Goal: Communication & Community: Connect with others

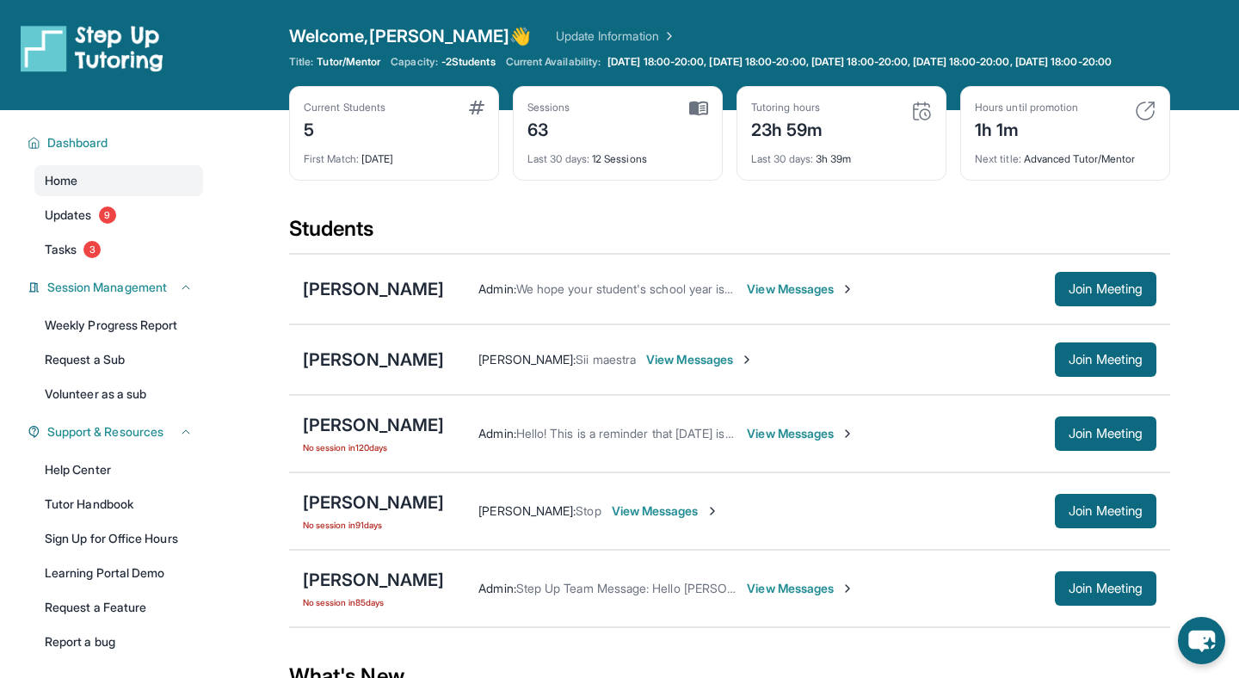
click at [754, 368] on span "View Messages" at bounding box center [700, 359] width 108 height 17
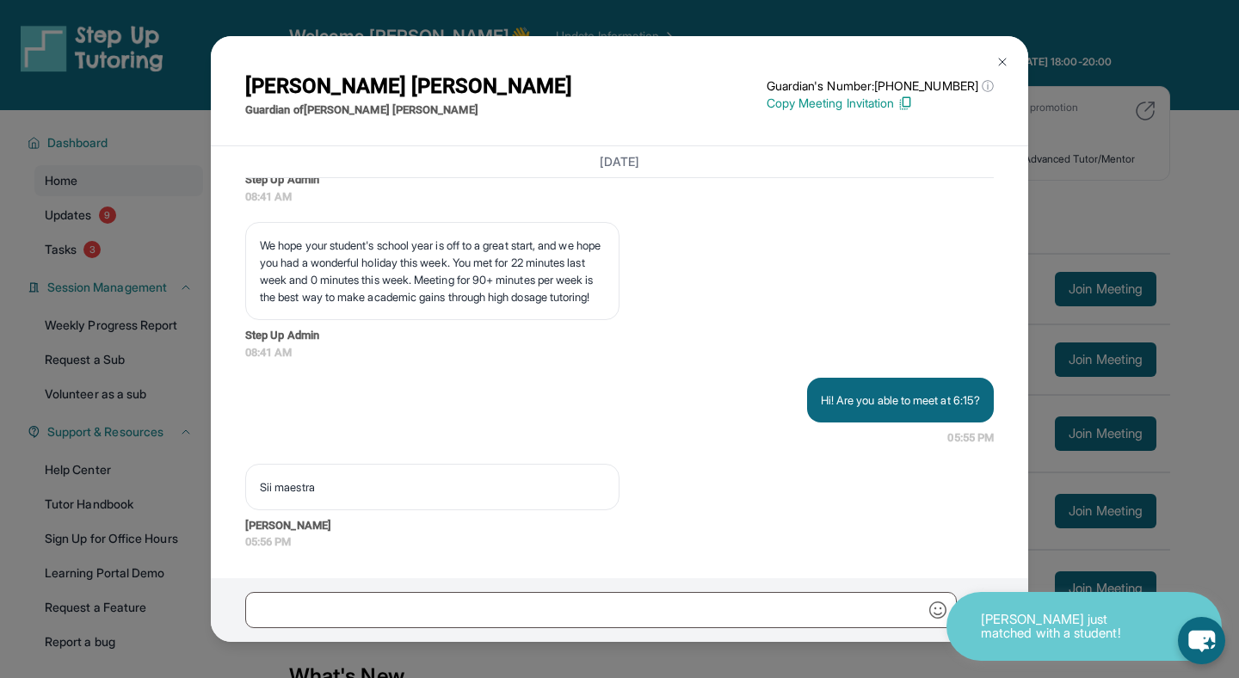
scroll to position [26978, 0]
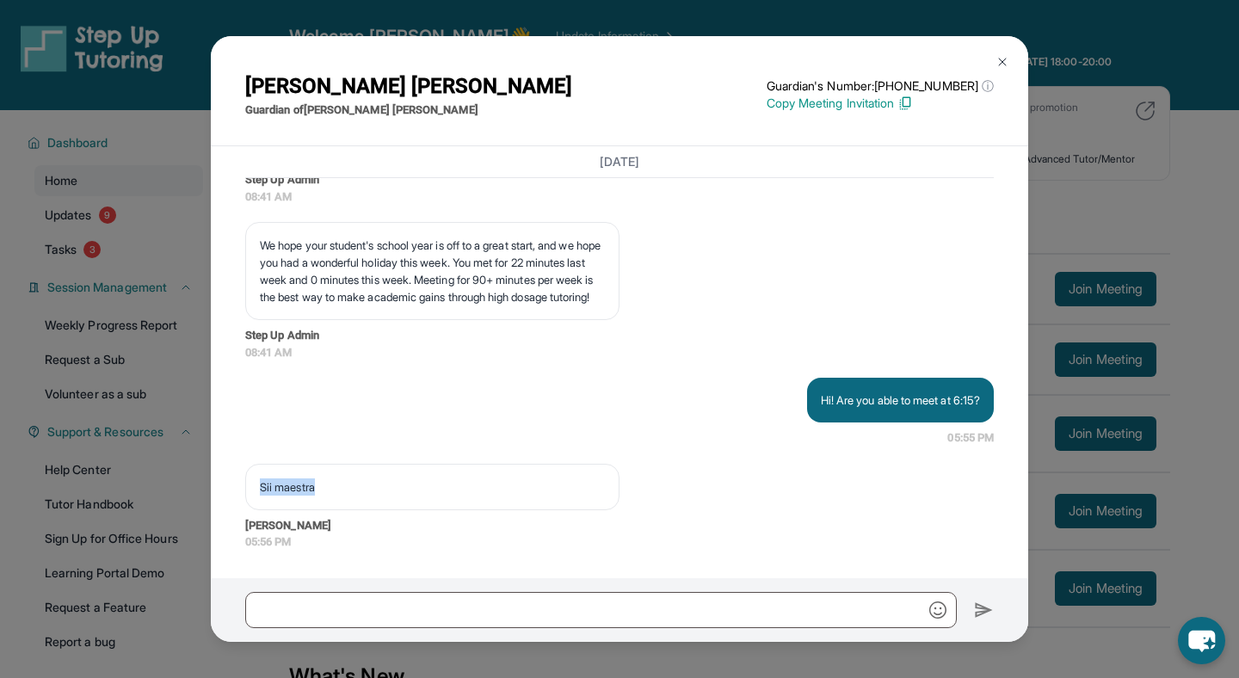
drag, startPoint x: 329, startPoint y: 488, endPoint x: 256, endPoint y: 486, distance: 72.3
click at [256, 486] on div "Sii maestra" at bounding box center [432, 487] width 374 height 46
copy p "Sii maestra"
click at [328, 485] on p "Sii maestra" at bounding box center [432, 487] width 345 height 17
click at [1008, 56] on img at bounding box center [1003, 62] width 14 height 14
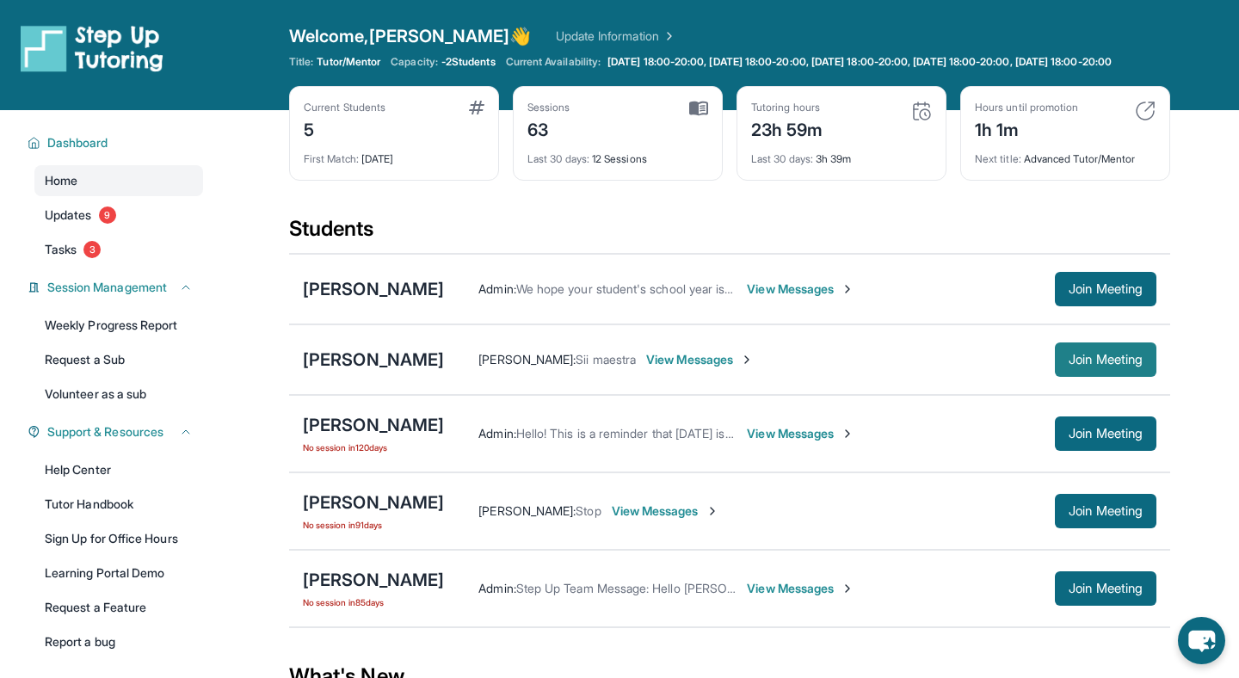
click at [1075, 365] on span "Join Meeting" at bounding box center [1106, 360] width 74 height 10
